Goal: Find specific page/section: Find specific page/section

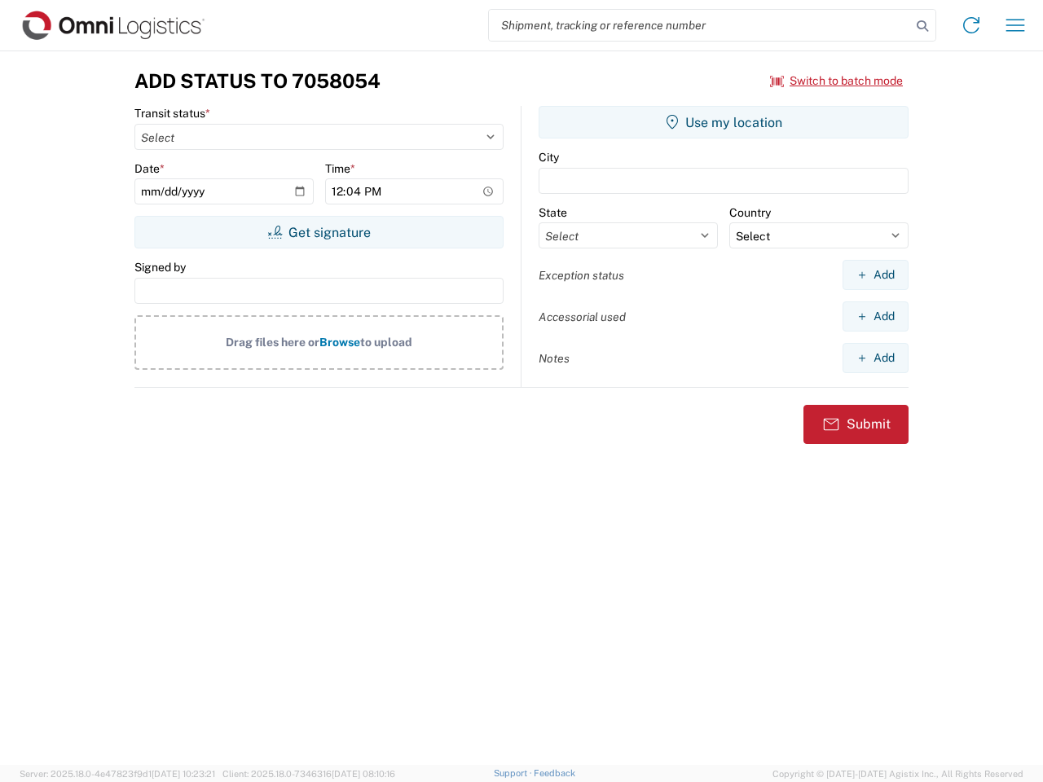
click at [700, 25] on input "search" at bounding box center [700, 25] width 422 height 31
click at [922, 26] on icon at bounding box center [922, 26] width 23 height 23
click at [971, 25] on icon at bounding box center [971, 25] width 26 height 26
click at [1015, 25] on icon "button" at bounding box center [1015, 25] width 19 height 12
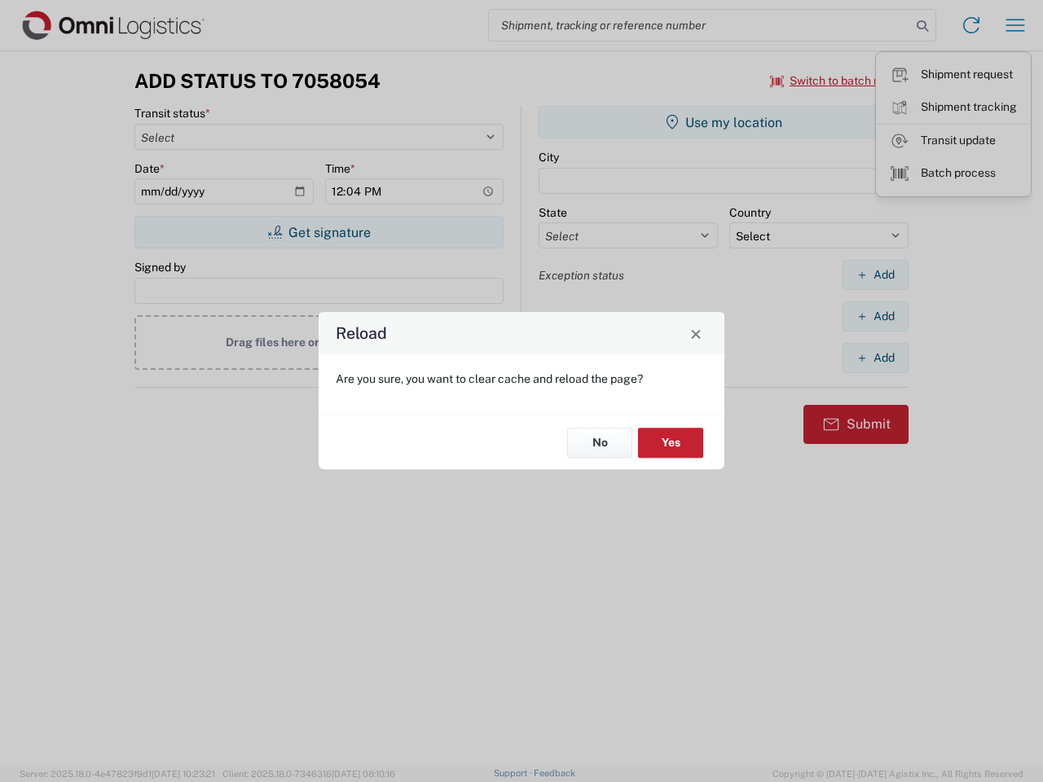
click at [319, 232] on div "Reload Are you sure, you want to clear cache and reload the page? No Yes" at bounding box center [521, 391] width 1043 height 782
click at [723, 122] on div "Reload Are you sure, you want to clear cache and reload the page? No Yes" at bounding box center [521, 391] width 1043 height 782
click at [875, 275] on div "Reload Are you sure, you want to clear cache and reload the page? No Yes" at bounding box center [521, 391] width 1043 height 782
click at [875, 316] on div "Reload Are you sure, you want to clear cache and reload the page? No Yes" at bounding box center [521, 391] width 1043 height 782
click at [875, 358] on div "Reload Are you sure, you want to clear cache and reload the page? No Yes" at bounding box center [521, 391] width 1043 height 782
